Goal: Navigation & Orientation: Find specific page/section

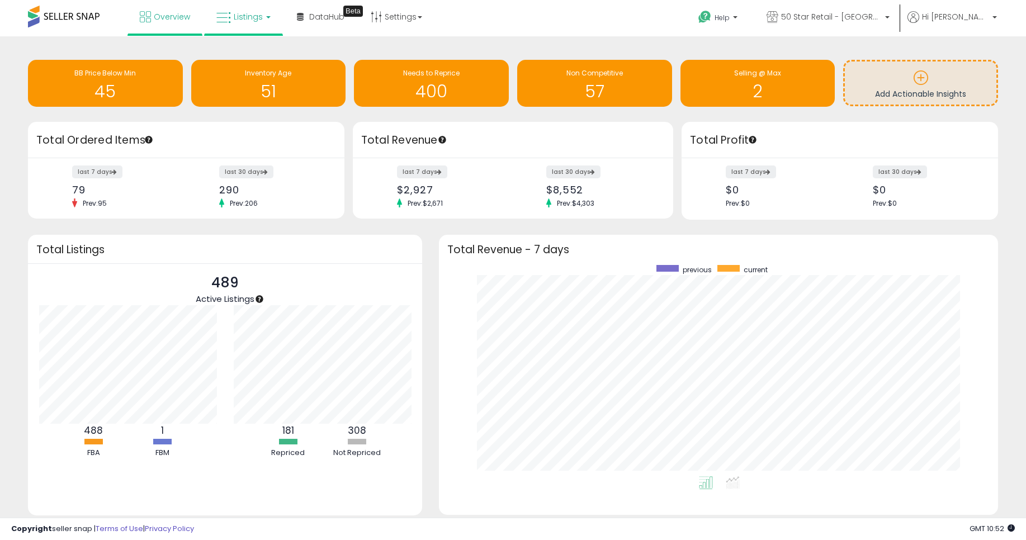
click at [244, 17] on span "Listings" at bounding box center [248, 16] width 29 height 11
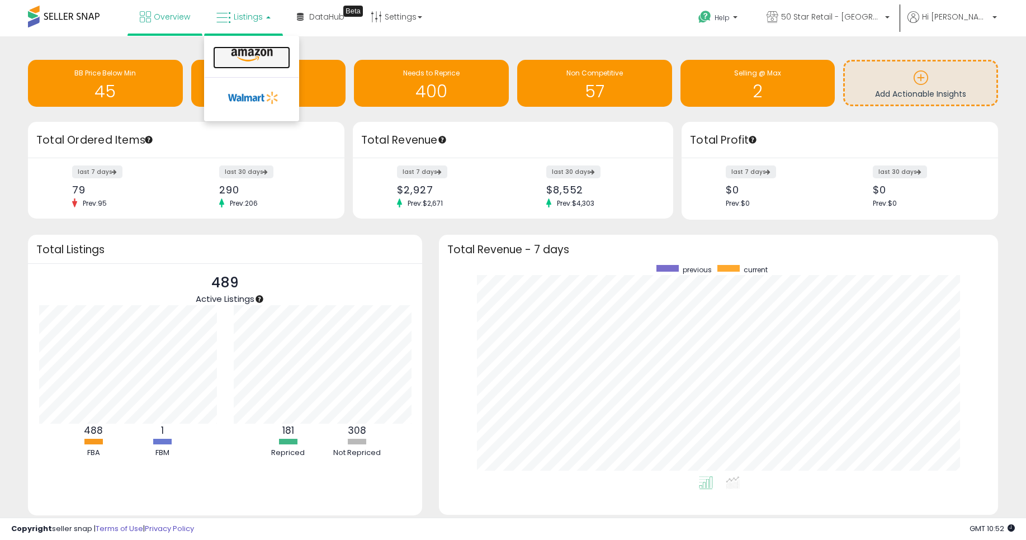
click at [250, 59] on icon at bounding box center [252, 55] width 49 height 15
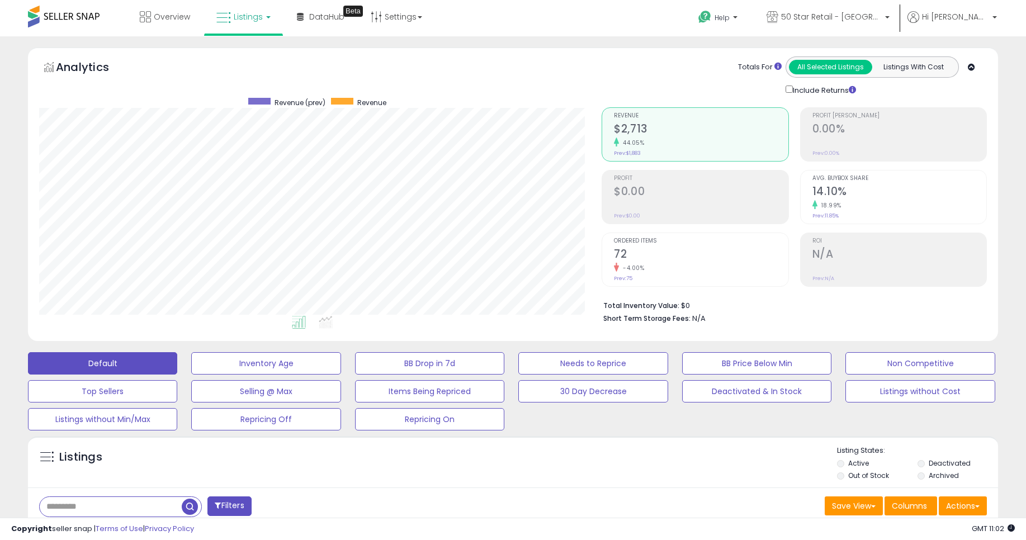
scroll to position [229, 563]
